Goal: Task Accomplishment & Management: Manage account settings

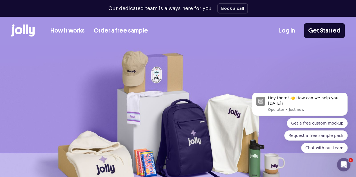
click at [281, 31] on link "Log In" at bounding box center [287, 30] width 16 height 9
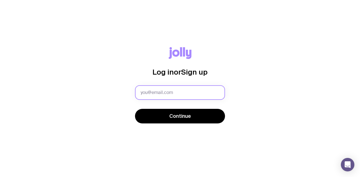
click at [165, 89] on input "text" at bounding box center [180, 92] width 90 height 15
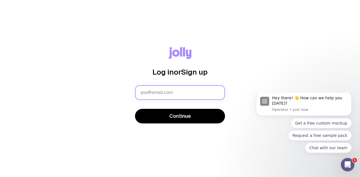
click at [144, 90] on input "text" at bounding box center [180, 92] width 90 height 15
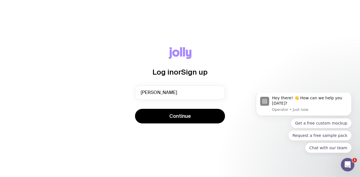
type input "giulia@cloudflare.com"
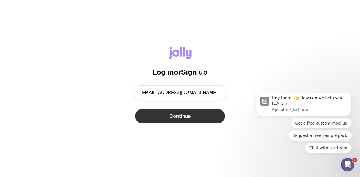
click at [167, 114] on button "Continue" at bounding box center [180, 116] width 90 height 15
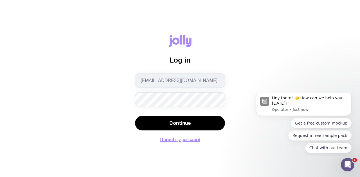
click at [135, 116] on button "Continue" at bounding box center [180, 123] width 90 height 15
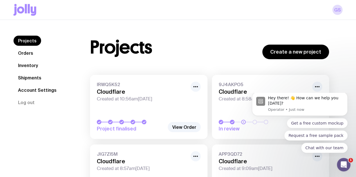
click at [26, 64] on link "Inventory" at bounding box center [27, 65] width 29 height 10
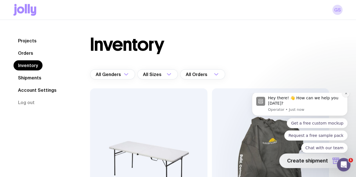
click at [347, 95] on icon "Dismiss notification" at bounding box center [345, 93] width 3 height 3
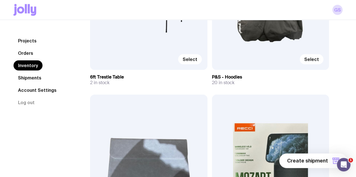
scroll to position [168, 0]
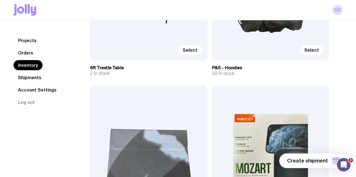
click at [0, 0] on input "Select" at bounding box center [0, 0] width 0 height 0
click at [0, 0] on input "Selected" at bounding box center [0, 0] width 0 height 0
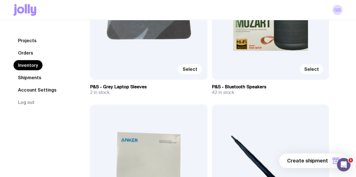
scroll to position [315, 0]
click at [0, 0] on input "Select" at bounding box center [0, 0] width 0 height 0
click at [319, 164] on span "1 item" at bounding box center [320, 161] width 14 height 7
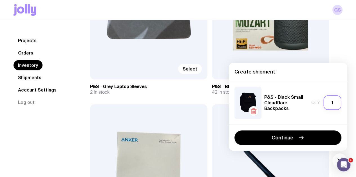
drag, startPoint x: 334, startPoint y: 107, endPoint x: 328, endPoint y: 105, distance: 6.7
click at [328, 105] on input "1" at bounding box center [332, 103] width 18 height 15
type input "2"
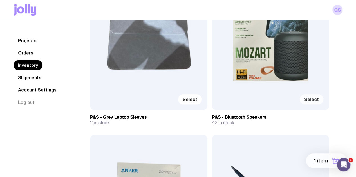
scroll to position [298, 0]
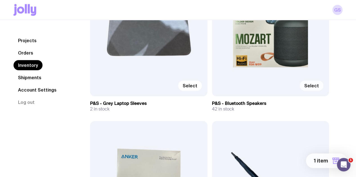
click at [0, 0] on input "Select" at bounding box center [0, 0] width 0 height 0
click at [317, 163] on span "2 items" at bounding box center [318, 161] width 18 height 7
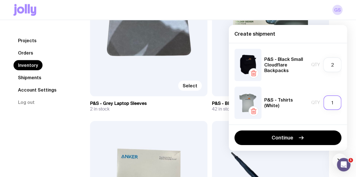
drag, startPoint x: 334, startPoint y: 107, endPoint x: 331, endPoint y: 106, distance: 3.7
click at [331, 106] on input "1" at bounding box center [332, 103] width 18 height 15
type input "2"
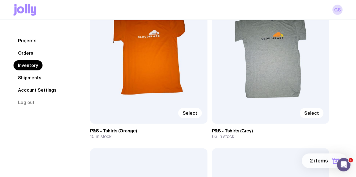
scroll to position [766, 0]
click at [0, 0] on input "Select" at bounding box center [0, 0] width 0 height 0
click at [315, 162] on span "3 items" at bounding box center [319, 161] width 18 height 7
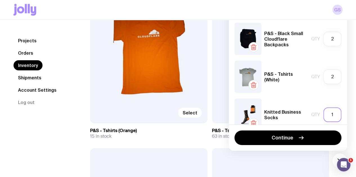
drag, startPoint x: 330, startPoint y: 116, endPoint x: 319, endPoint y: 113, distance: 11.2
click at [323, 113] on input "1" at bounding box center [332, 115] width 18 height 15
type input "2"
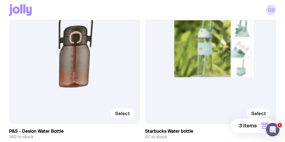
scroll to position [1406, 0]
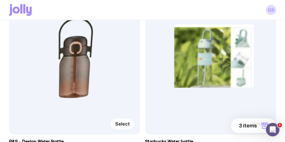
click at [0, 0] on input "Select" at bounding box center [0, 0] width 0 height 0
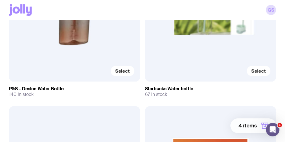
scroll to position [1459, 0]
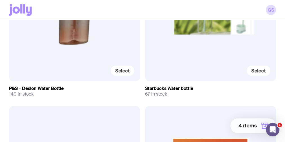
click at [253, 124] on span "4 items" at bounding box center [247, 125] width 19 height 7
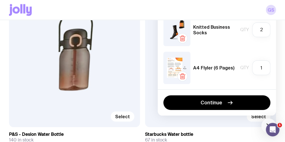
scroll to position [1432, 0]
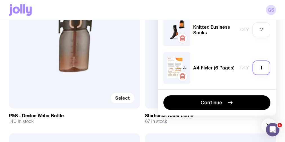
drag, startPoint x: 260, startPoint y: 66, endPoint x: 254, endPoint y: 65, distance: 6.1
click at [254, 65] on input "1" at bounding box center [261, 67] width 18 height 15
type input "5"
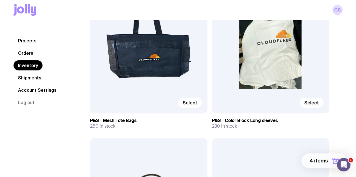
scroll to position [1132, 0]
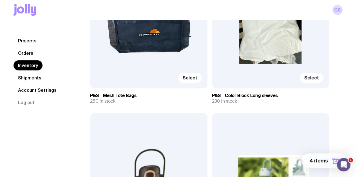
click at [0, 0] on input "Select" at bounding box center [0, 0] width 0 height 0
click at [306, 164] on button "5 items" at bounding box center [324, 161] width 45 height 15
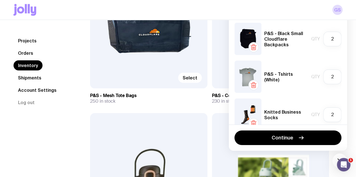
scroll to position [88, 0]
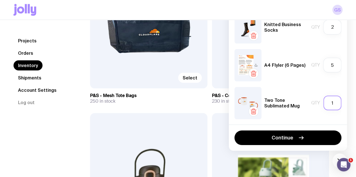
drag, startPoint x: 324, startPoint y: 105, endPoint x: 310, endPoint y: 107, distance: 14.4
click at [311, 107] on div "Qty 1" at bounding box center [326, 103] width 30 height 15
type input "2"
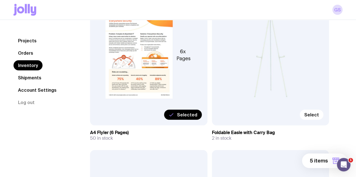
scroll to position [1893, 0]
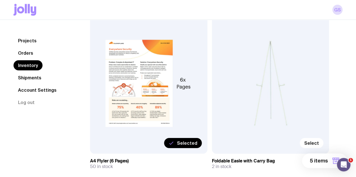
click at [0, 0] on input "Select" at bounding box center [0, 0] width 0 height 0
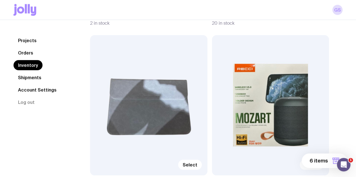
scroll to position [219, 0]
click at [315, 165] on button "6 items" at bounding box center [323, 161] width 45 height 15
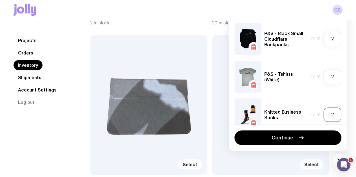
drag, startPoint x: 331, startPoint y: 114, endPoint x: 313, endPoint y: 115, distance: 17.5
click at [313, 115] on div "Qty 2" at bounding box center [326, 115] width 30 height 15
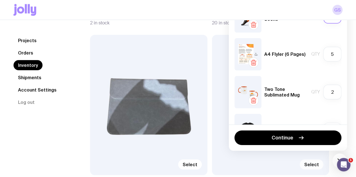
scroll to position [110, 0]
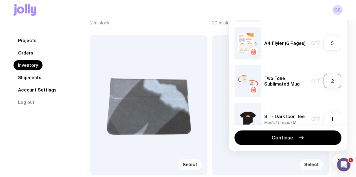
type input "3"
drag, startPoint x: 330, startPoint y: 81, endPoint x: 321, endPoint y: 80, distance: 9.4
click at [323, 80] on input "2" at bounding box center [332, 81] width 18 height 15
type input "3"
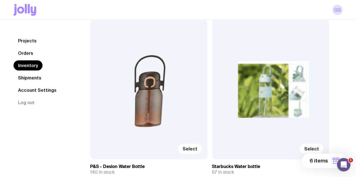
scroll to position [1246, 0]
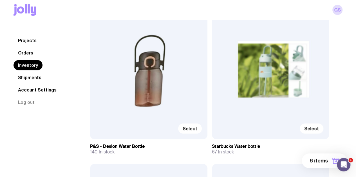
click at [0, 0] on input "Select" at bounding box center [0, 0] width 0 height 0
drag, startPoint x: 320, startPoint y: 162, endPoint x: 235, endPoint y: 107, distance: 101.5
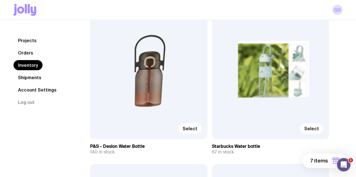
click at [0, 0] on input "Selected" at bounding box center [0, 0] width 0 height 0
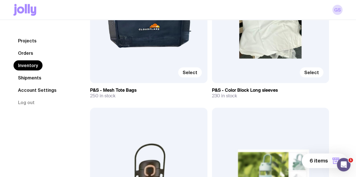
scroll to position [1123, 0]
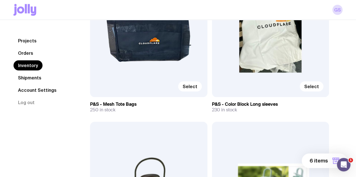
click at [0, 0] on input "Select" at bounding box center [0, 0] width 0 height 0
click at [317, 158] on button "7 items" at bounding box center [324, 161] width 44 height 15
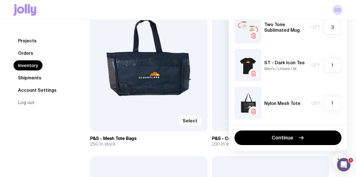
scroll to position [163, 0]
click at [256, 114] on icon "button" at bounding box center [253, 112] width 7 height 7
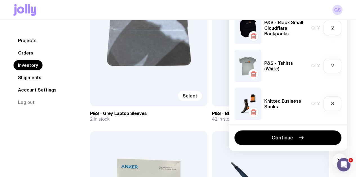
scroll to position [288, 0]
drag, startPoint x: 334, startPoint y: 27, endPoint x: 314, endPoint y: 28, distance: 19.7
click at [314, 28] on div "Qty 2" at bounding box center [326, 28] width 30 height 15
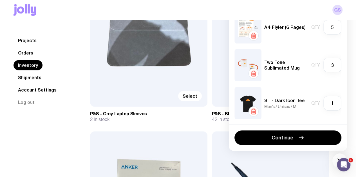
scroll to position [126, 0]
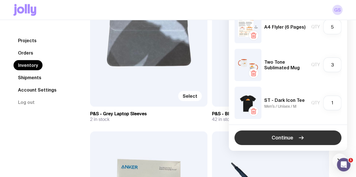
type input "3"
click at [295, 143] on button "Continue" at bounding box center [287, 138] width 107 height 15
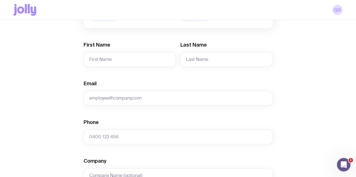
scroll to position [173, 0]
click at [139, 67] on input "First Name" at bounding box center [130, 59] width 92 height 15
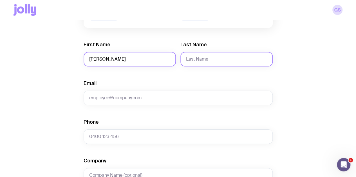
type input "Maaz"
click at [231, 64] on input "Last Name" at bounding box center [226, 59] width 92 height 15
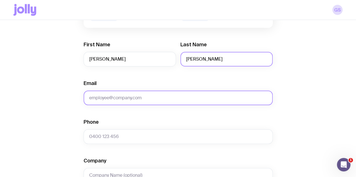
type input "Ali"
click at [184, 96] on input "Email" at bounding box center [178, 98] width 189 height 15
paste input "maazali@cloudflare.com"
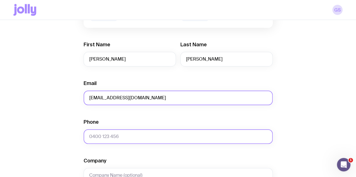
type input "maazali@cloudflare.com"
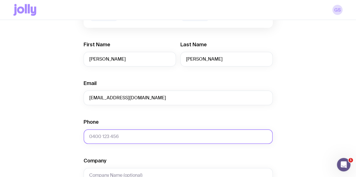
click at [123, 136] on input "Phone" at bounding box center [178, 137] width 189 height 15
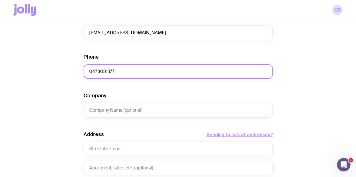
scroll to position [239, 0]
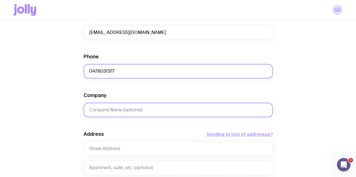
type input "0478031377"
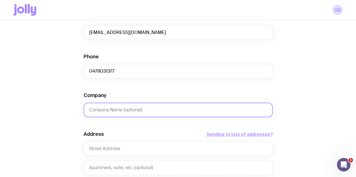
click at [118, 112] on input "Company" at bounding box center [178, 110] width 189 height 15
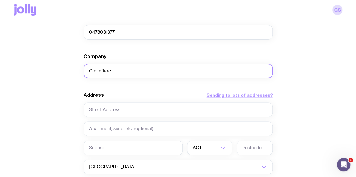
scroll to position [283, 0]
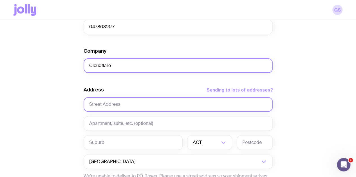
type input "Cloudflare"
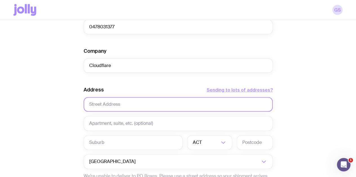
click at [102, 112] on input "text" at bounding box center [178, 104] width 189 height 15
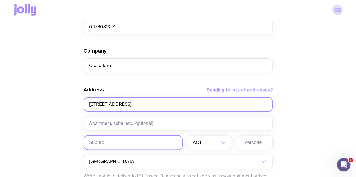
type input "239 Waterloo Rd"
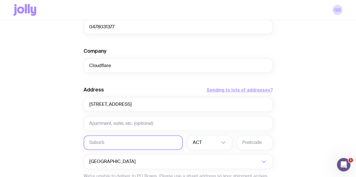
click at [123, 145] on input "text" at bounding box center [133, 143] width 99 height 15
type input "Greenacre"
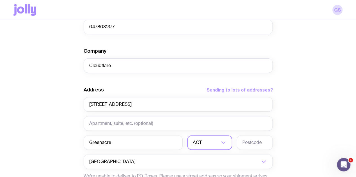
click at [209, 147] on input "Search for option" at bounding box center [211, 143] width 16 height 15
click at [210, 159] on li "NSW" at bounding box center [209, 158] width 44 height 12
click at [259, 148] on input "text" at bounding box center [254, 143] width 36 height 15
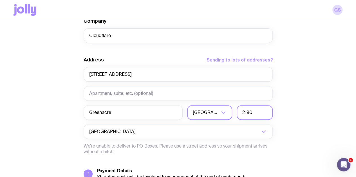
scroll to position [314, 0]
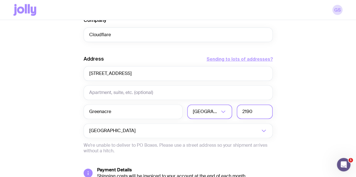
type input "2190"
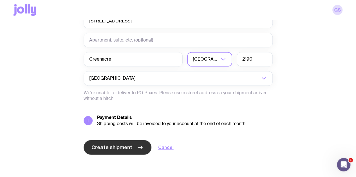
click at [120, 147] on span "Create shipment" at bounding box center [111, 147] width 41 height 7
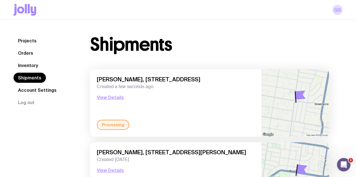
drag, startPoint x: 94, startPoint y: 81, endPoint x: 164, endPoint y: 90, distance: 71.2
click at [164, 90] on div "Maaz Ali, 239 Waterloo Rd, Greenacre 2190 NSW, Australia Created a few seconds …" at bounding box center [175, 102] width 171 height 67
copy div "Maaz Ali, 239 Waterloo Rd, Greenacre 2190 NSW, Australia Created a few seconds …"
